Goal: Information Seeking & Learning: Learn about a topic

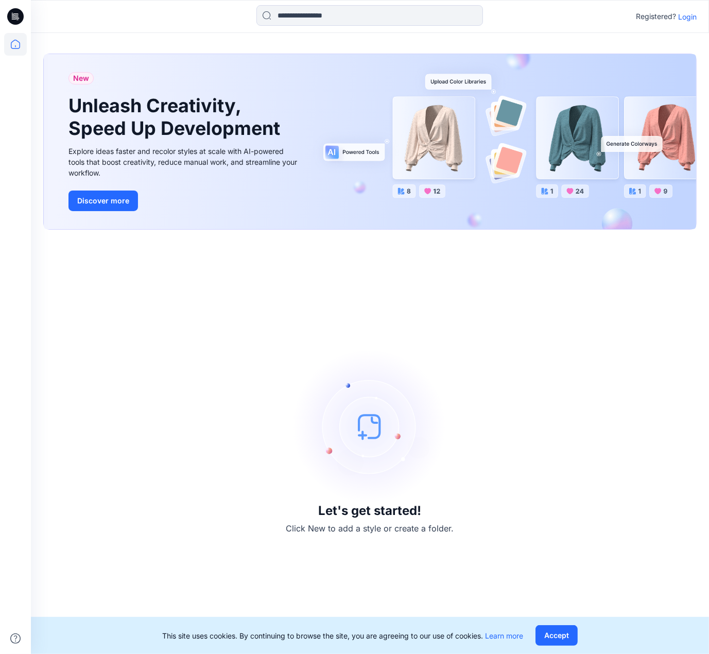
click at [678, 12] on p "Login" at bounding box center [687, 16] width 19 height 11
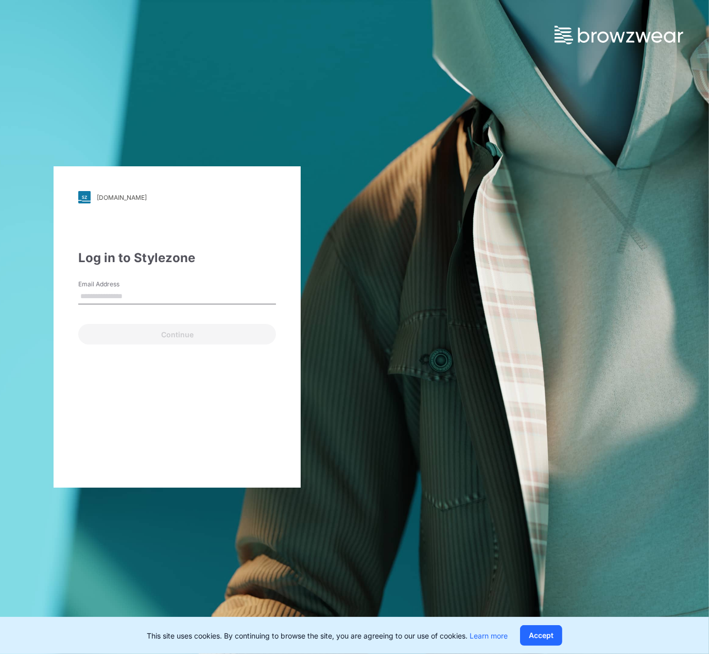
click at [166, 301] on input "Email Address" at bounding box center [177, 296] width 198 height 15
type input "**********"
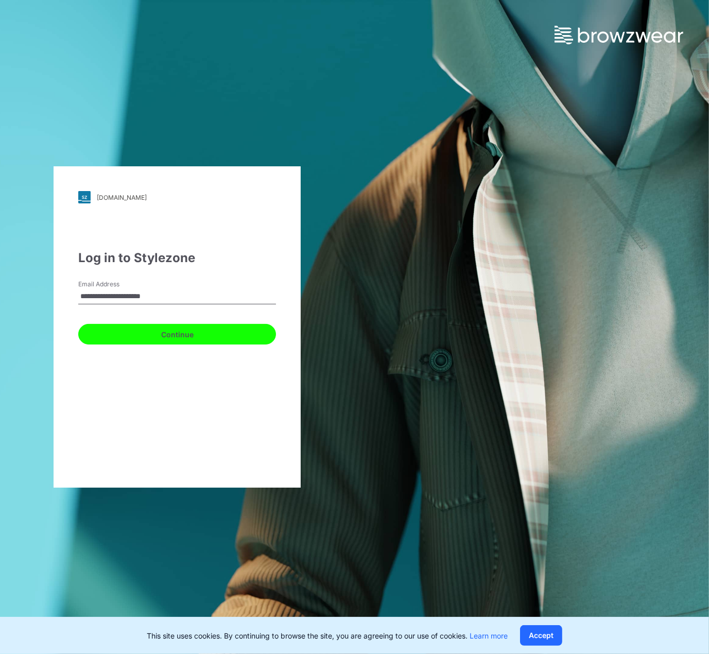
click at [149, 337] on button "Continue" at bounding box center [177, 334] width 198 height 21
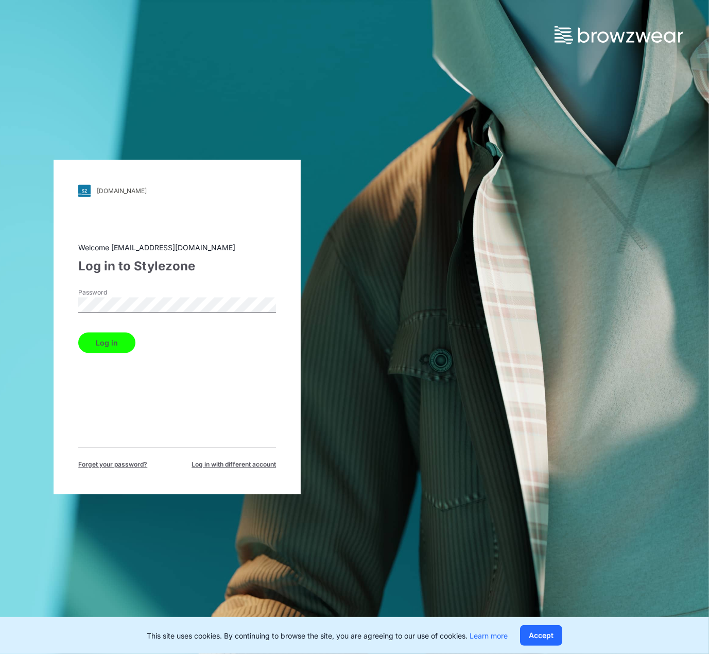
click at [109, 335] on button "Log in" at bounding box center [106, 342] width 57 height 21
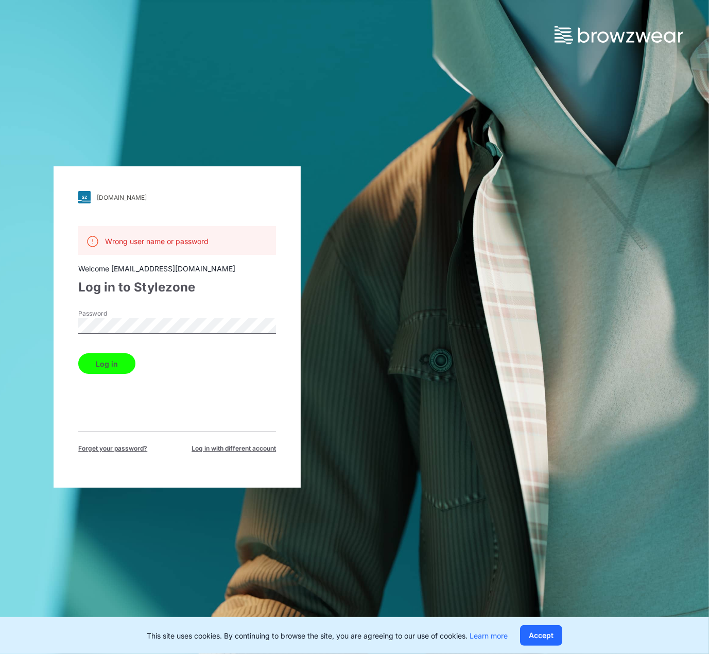
click at [78, 353] on button "Log in" at bounding box center [106, 363] width 57 height 21
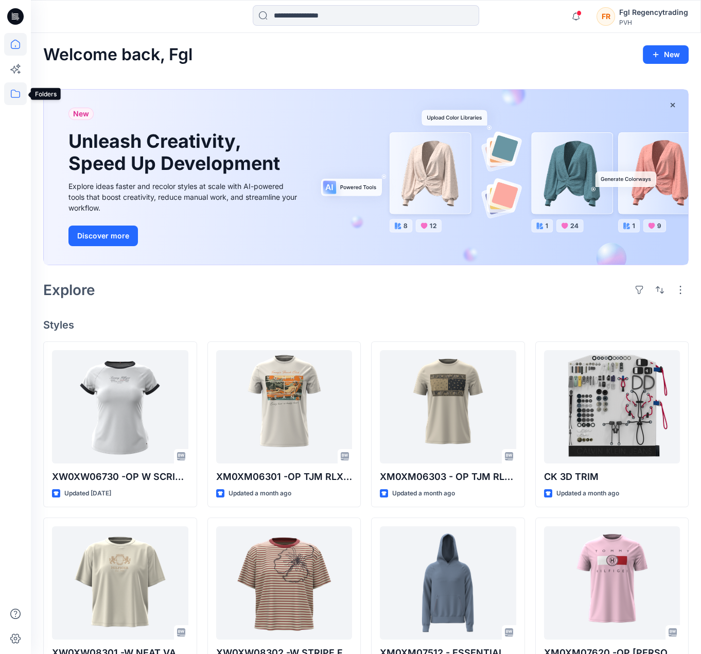
click at [11, 90] on icon at bounding box center [15, 94] width 9 height 8
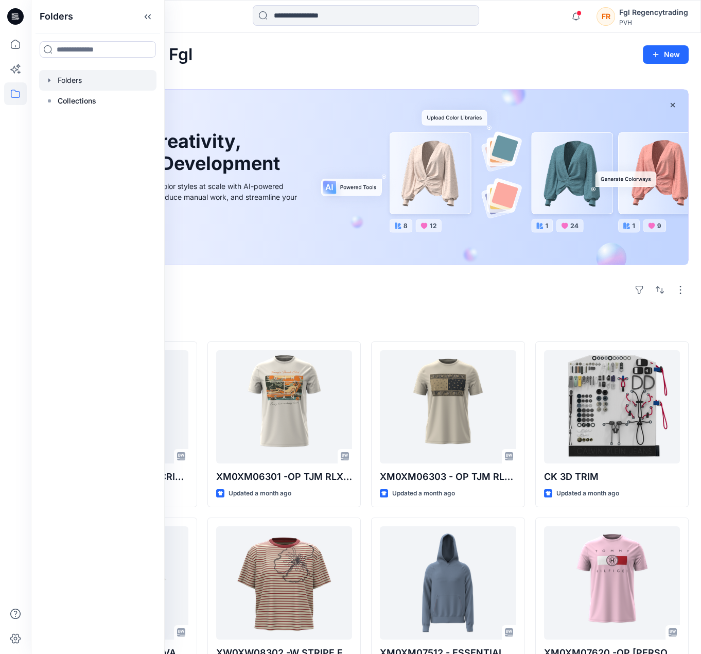
click at [49, 80] on icon "button" at bounding box center [49, 80] width 2 height 4
click at [87, 138] on p "Collections" at bounding box center [77, 142] width 39 height 12
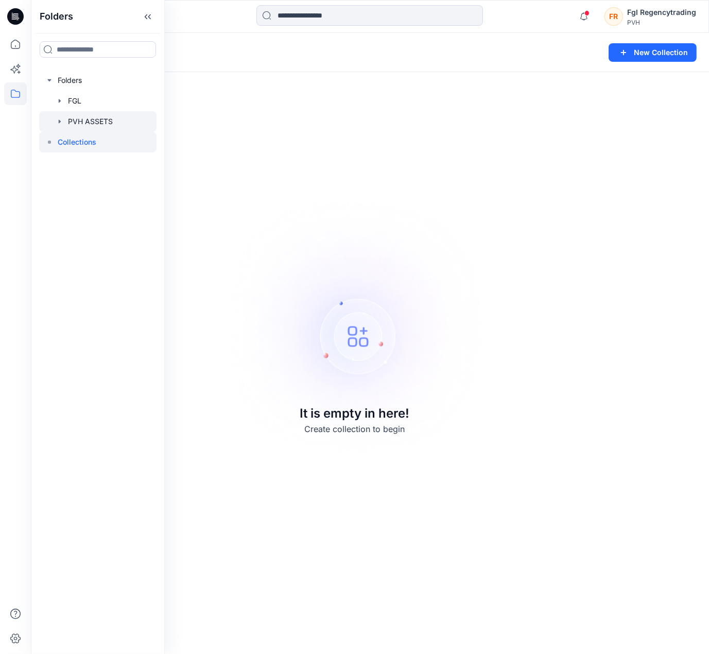
click at [108, 120] on div at bounding box center [97, 121] width 117 height 21
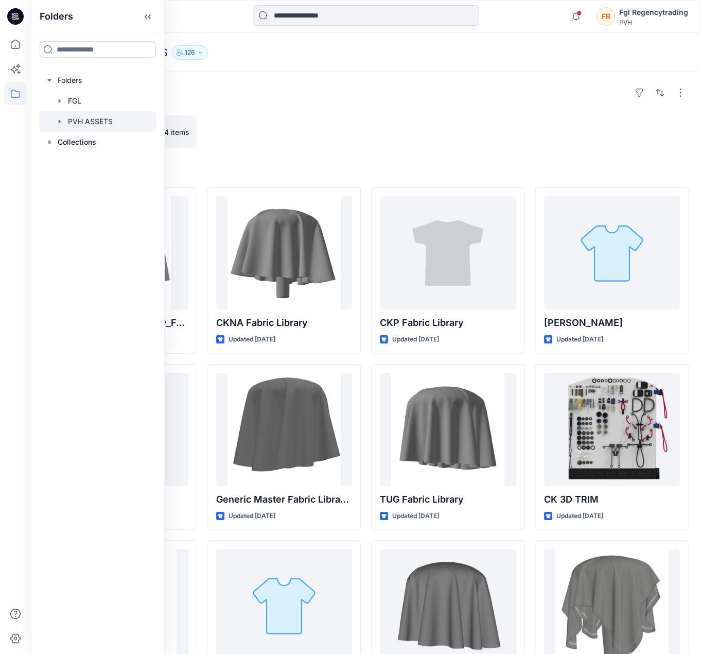
click at [404, 124] on div at bounding box center [448, 131] width 154 height 33
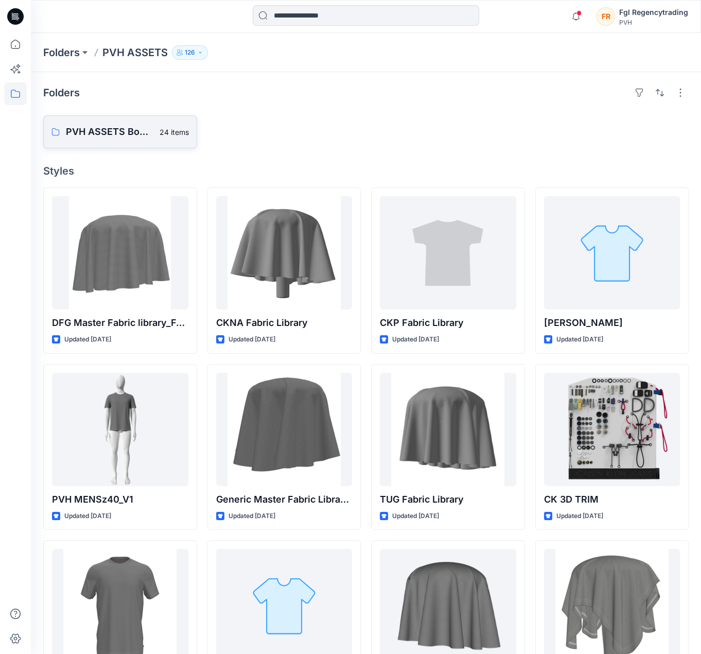
click at [138, 126] on p "PVH ASSETS Board" at bounding box center [109, 132] width 87 height 14
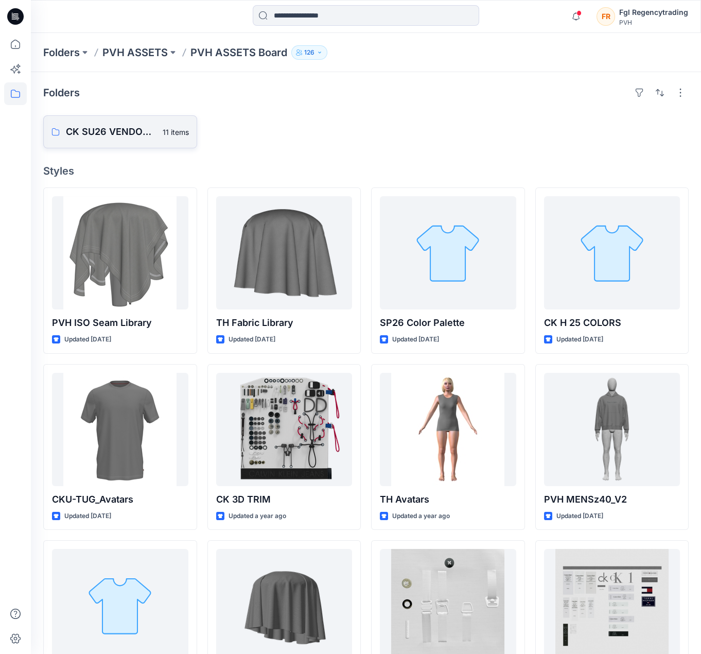
click at [116, 133] on p "CK SU26 VENDOR ASSETS" at bounding box center [111, 132] width 91 height 14
click at [113, 132] on p "CK SU26 VENDOR ASSETS" at bounding box center [111, 132] width 91 height 14
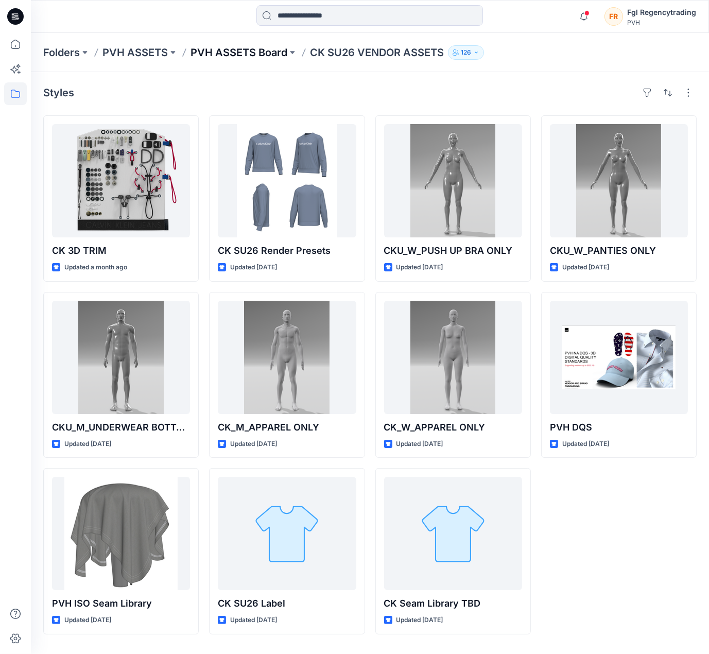
click at [238, 50] on p "PVH ASSETS Board" at bounding box center [238, 52] width 97 height 14
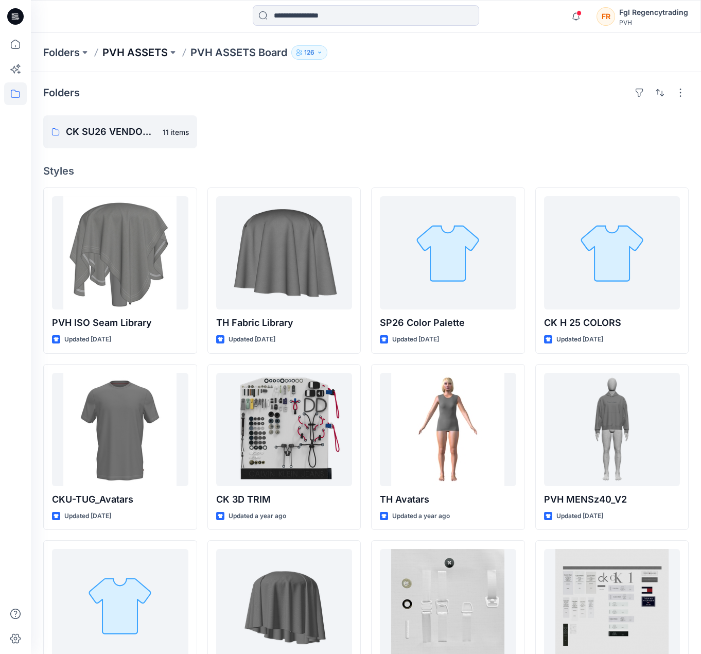
click at [161, 51] on p "PVH ASSETS" at bounding box center [134, 52] width 65 height 14
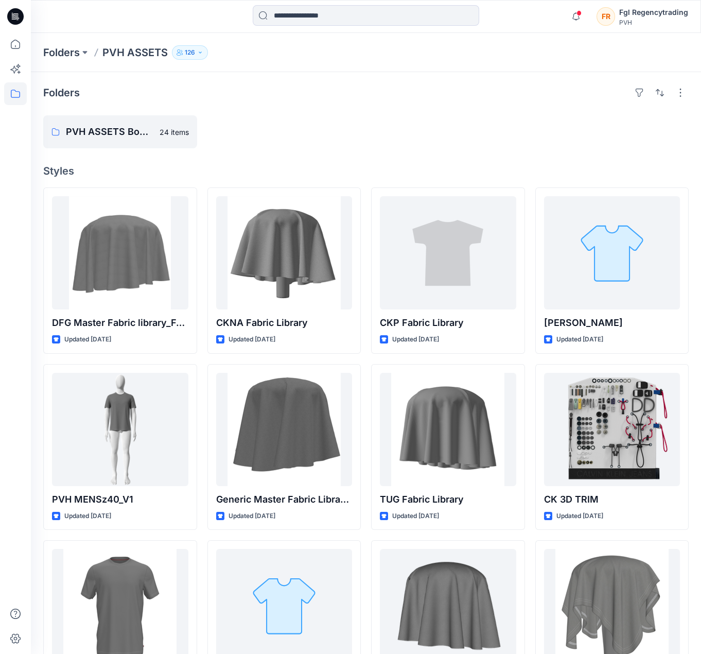
click at [122, 54] on p "PVH ASSETS" at bounding box center [134, 52] width 65 height 14
click at [63, 52] on p "Folders" at bounding box center [61, 52] width 37 height 14
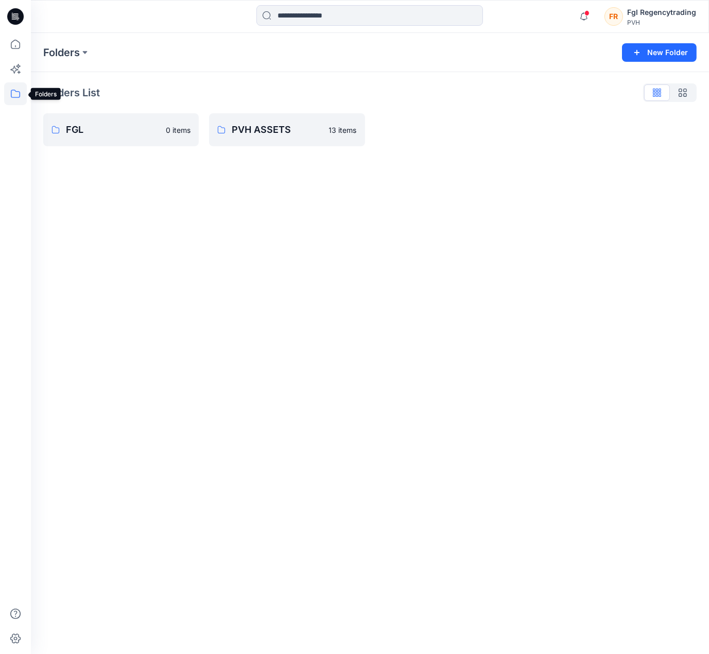
click at [13, 95] on icon at bounding box center [15, 93] width 23 height 23
click at [367, 240] on div "Folders New Folder Folders List FGL 0 items PVH ASSETS 13 items" at bounding box center [370, 343] width 678 height 621
click at [274, 132] on p "PVH ASSETS" at bounding box center [277, 129] width 91 height 14
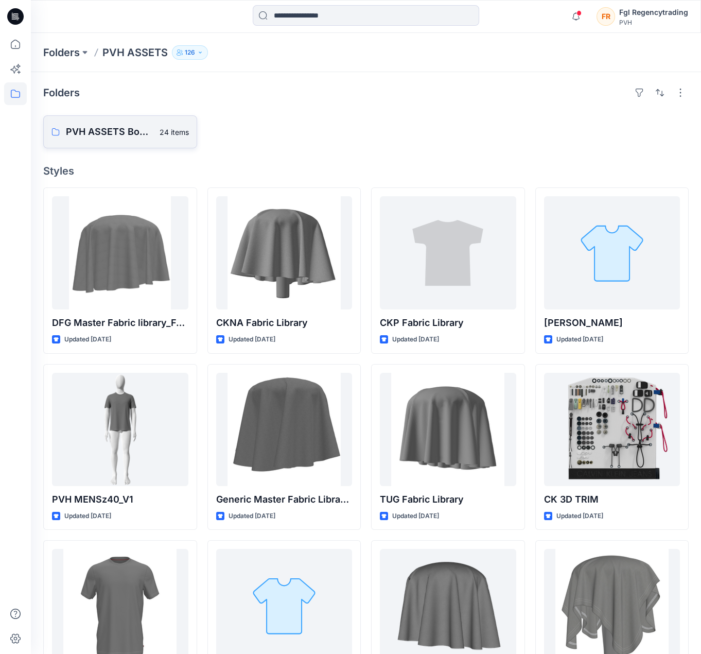
click at [110, 130] on p "PVH ASSETS Board" at bounding box center [109, 132] width 87 height 14
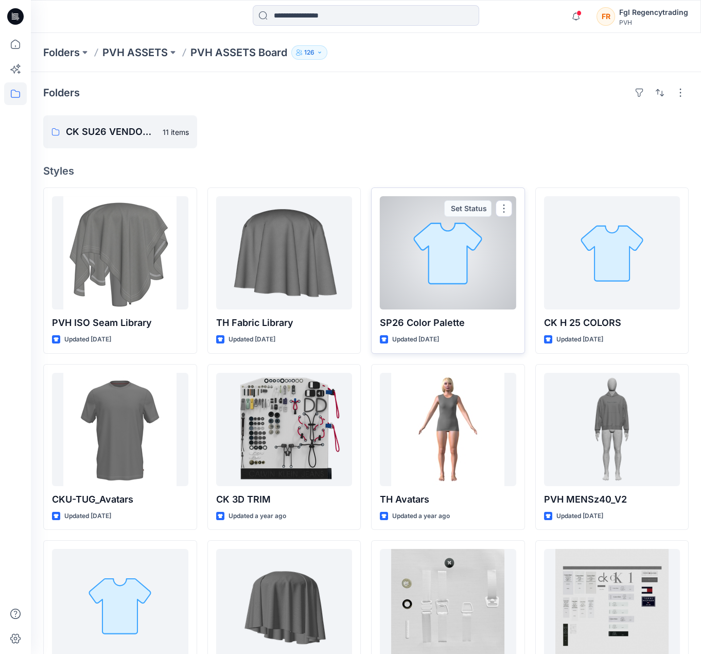
click at [468, 287] on div at bounding box center [448, 252] width 136 height 113
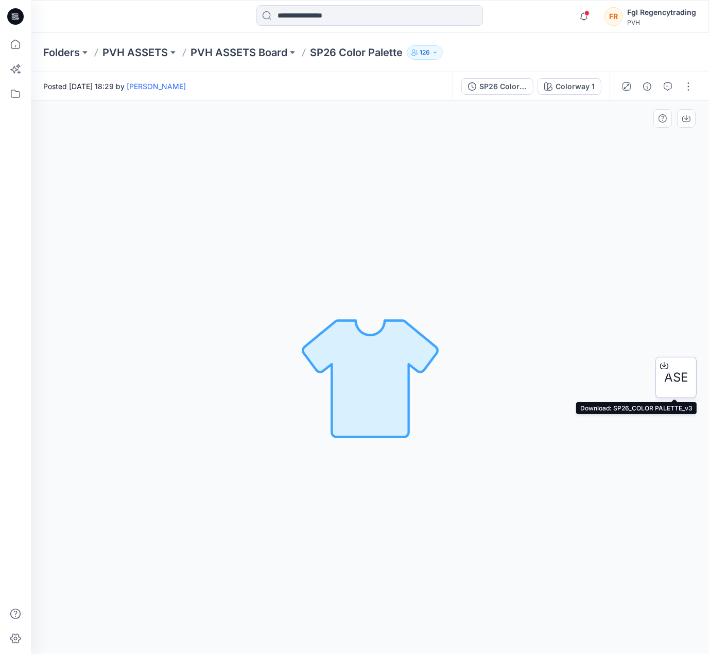
click at [663, 365] on icon at bounding box center [664, 364] width 4 height 5
click at [239, 56] on p "PVH ASSETS Board" at bounding box center [238, 52] width 97 height 14
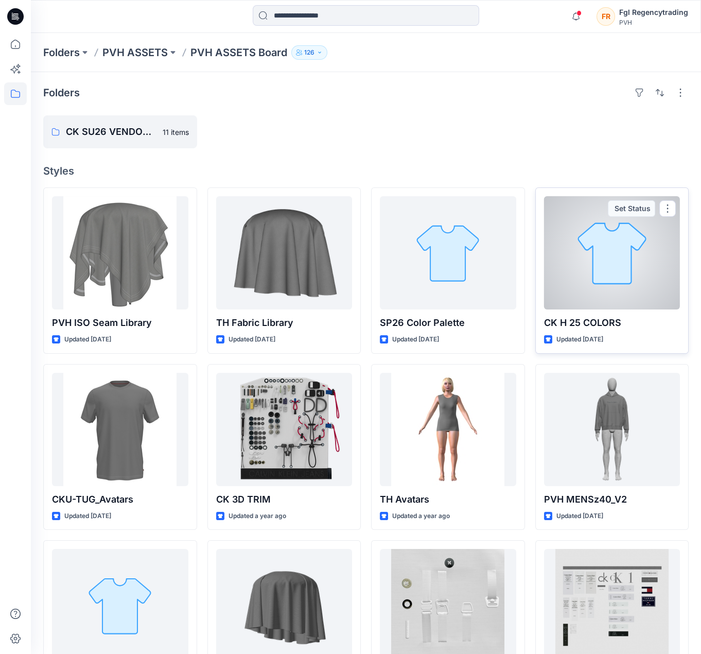
click at [564, 262] on div at bounding box center [612, 252] width 136 height 113
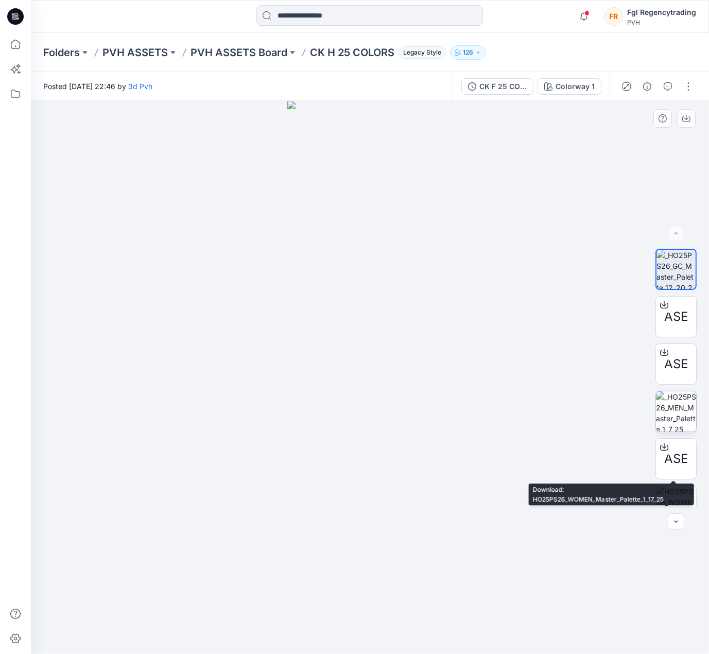
click at [668, 416] on img at bounding box center [676, 411] width 40 height 40
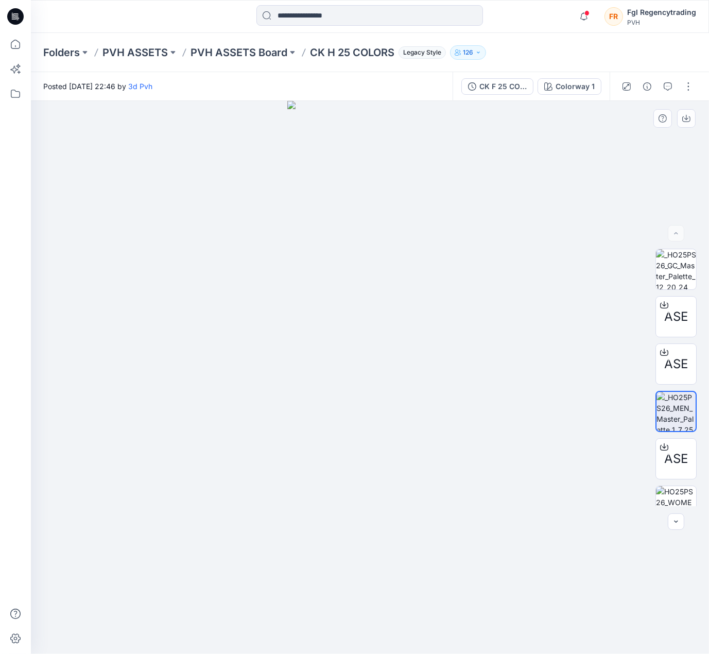
click at [347, 149] on img at bounding box center [369, 377] width 165 height 553
click at [327, 160] on img at bounding box center [369, 377] width 165 height 553
drag, startPoint x: 449, startPoint y: 206, endPoint x: 476, endPoint y: 327, distance: 124.0
click at [476, 327] on div at bounding box center [370, 377] width 678 height 553
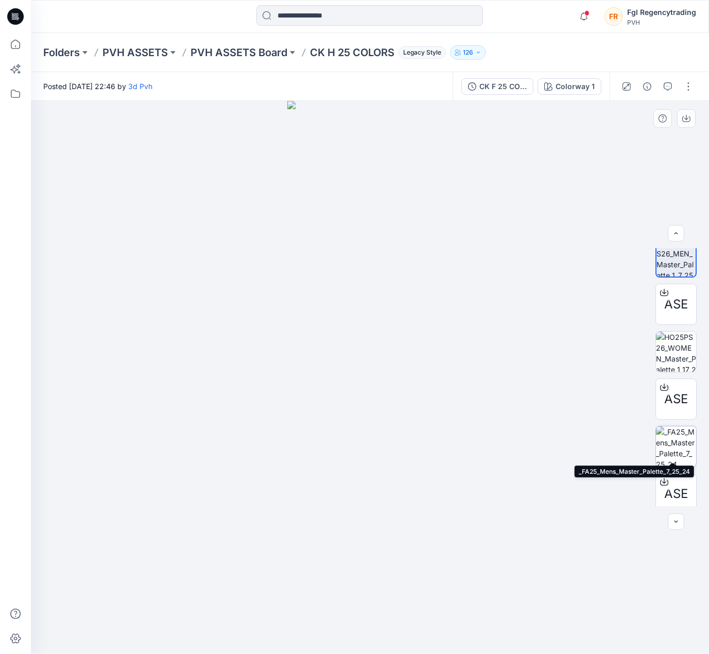
scroll to position [163, 0]
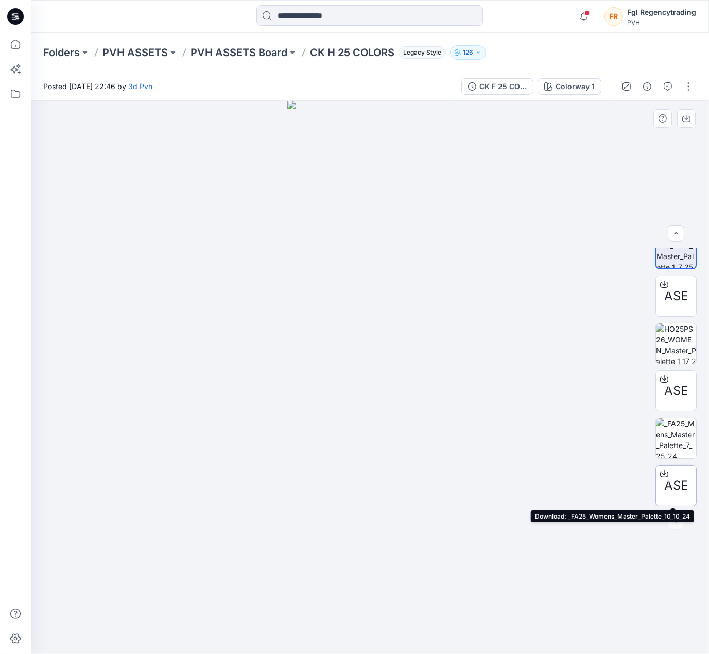
click at [660, 471] on icon at bounding box center [664, 473] width 8 height 8
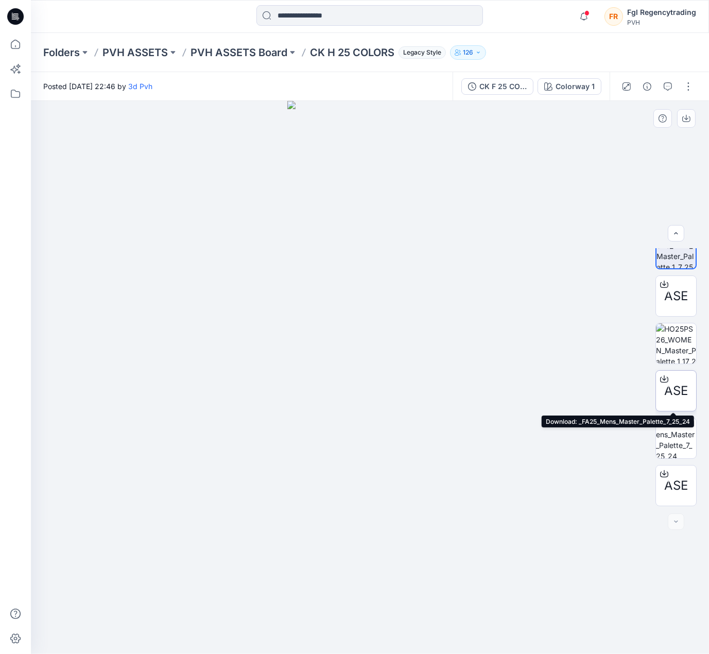
click at [662, 378] on icon at bounding box center [664, 377] width 4 height 5
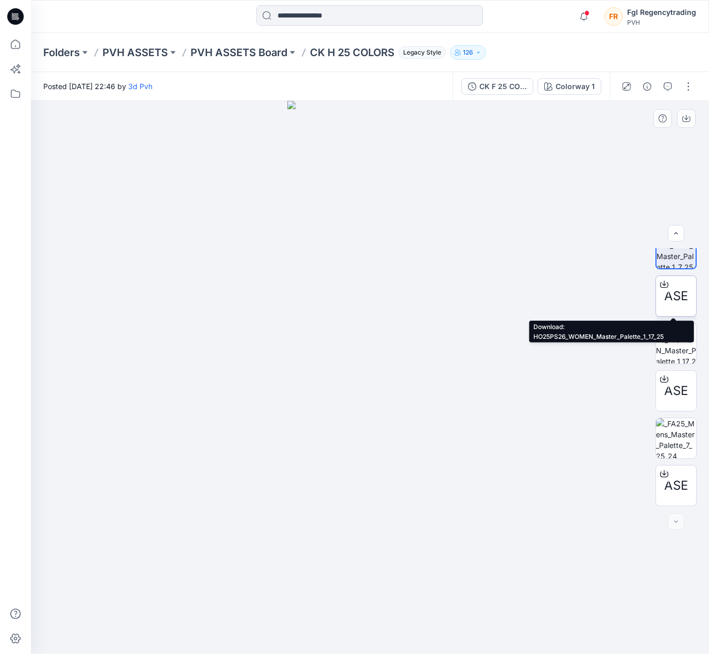
click at [662, 285] on icon at bounding box center [664, 282] width 4 height 5
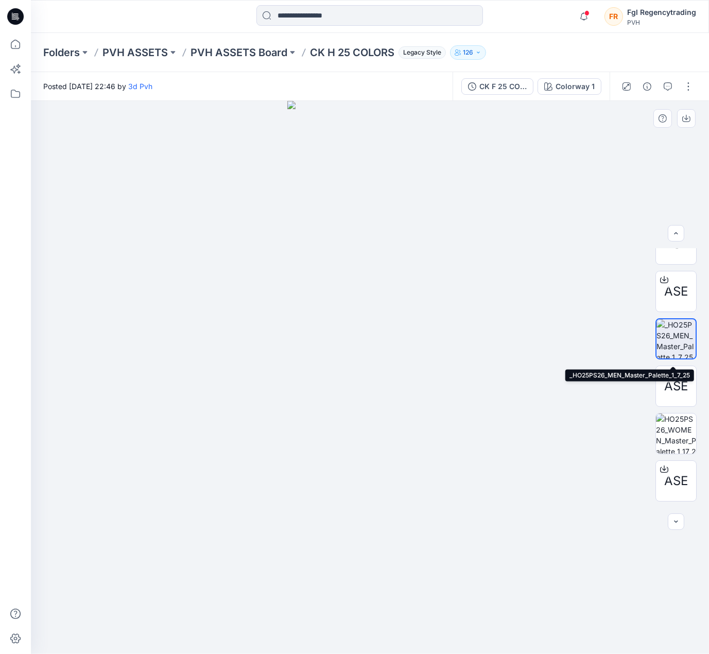
scroll to position [60, 0]
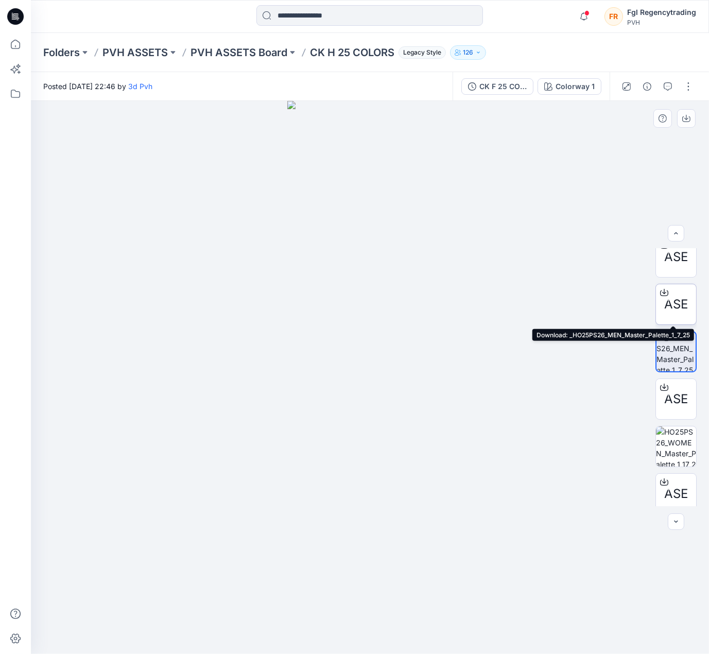
click at [661, 294] on icon at bounding box center [664, 292] width 8 height 8
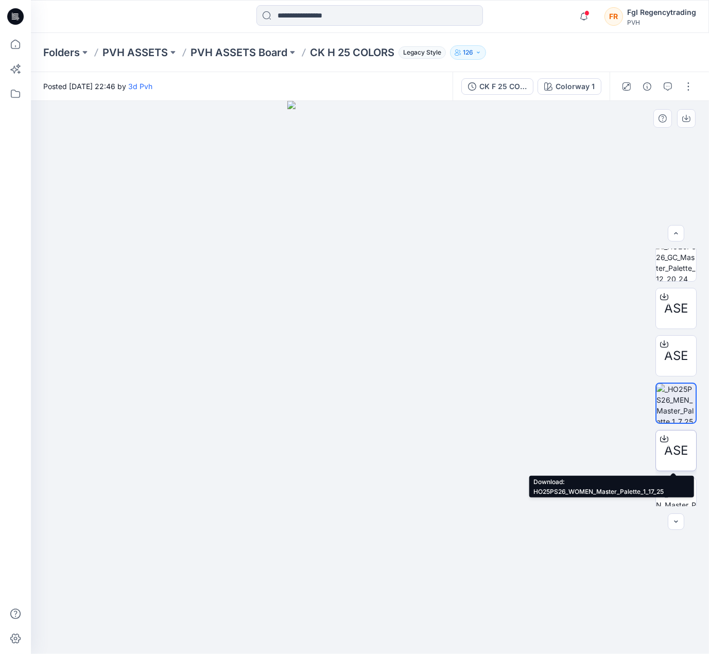
scroll to position [0, 0]
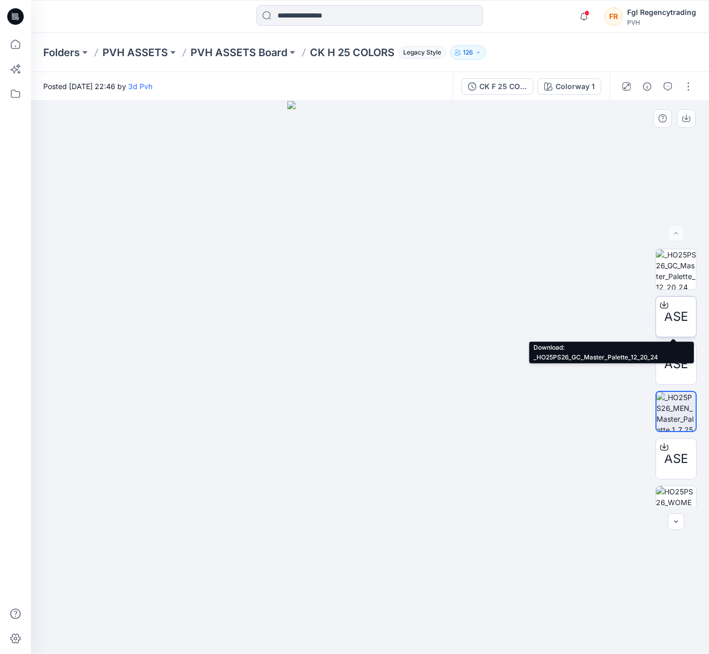
click at [663, 304] on icon at bounding box center [664, 305] width 8 height 8
